Goal: Task Accomplishment & Management: Use online tool/utility

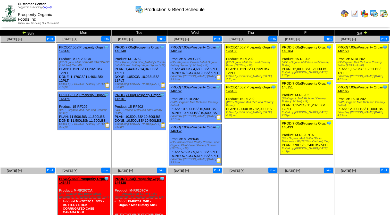
click at [382, 12] on img at bounding box center [383, 13] width 8 height 8
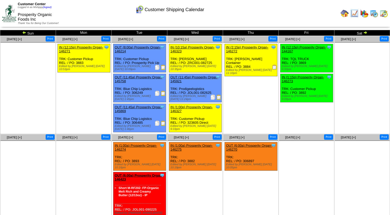
click at [251, 95] on ul "Clone Item IN (2:15p) Prosperity Organ-146272 Prosperity Organic Foods Inc Sche…" at bounding box center [250, 82] width 55 height 77
click at [277, 102] on ul "Clone Item IN (2:15p) Prosperity Organ-146272 Prosperity Organic Foods Inc Sche…" at bounding box center [250, 82] width 55 height 77
